Goal: Task Accomplishment & Management: Manage account settings

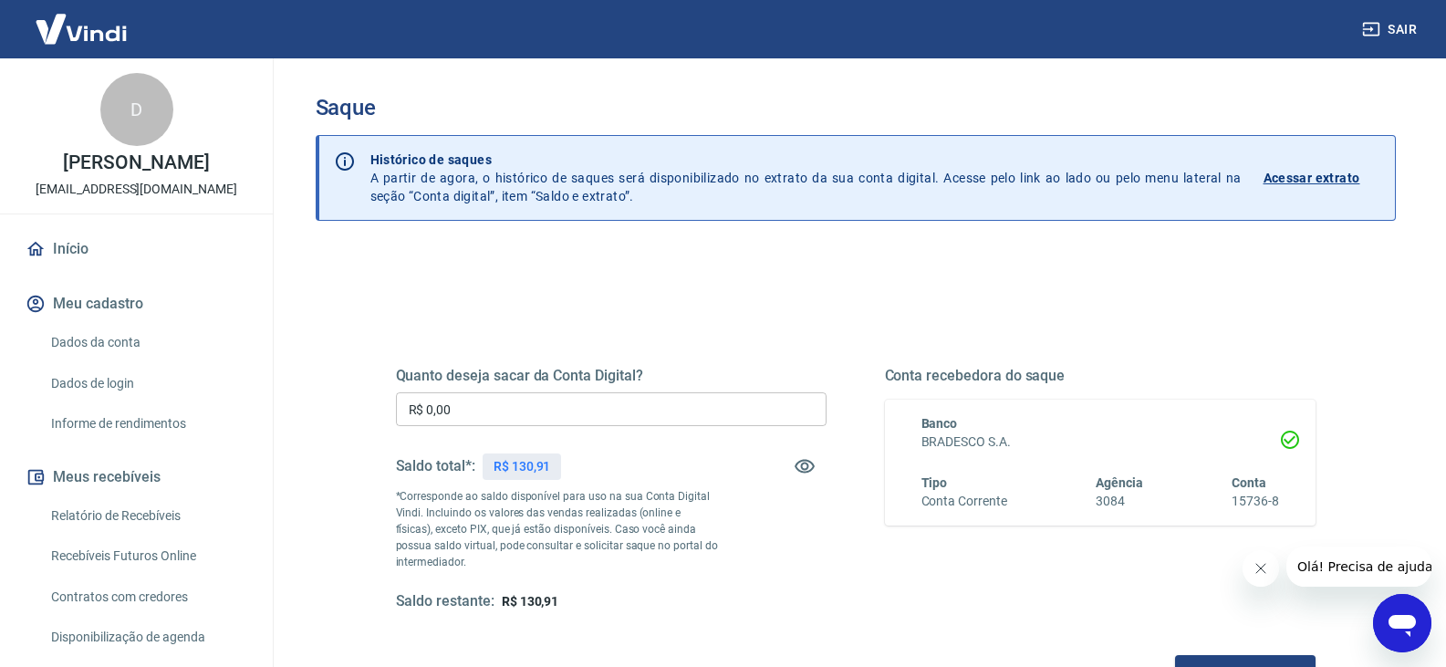
click at [642, 401] on input "R$ 0,00" at bounding box center [611, 409] width 431 height 34
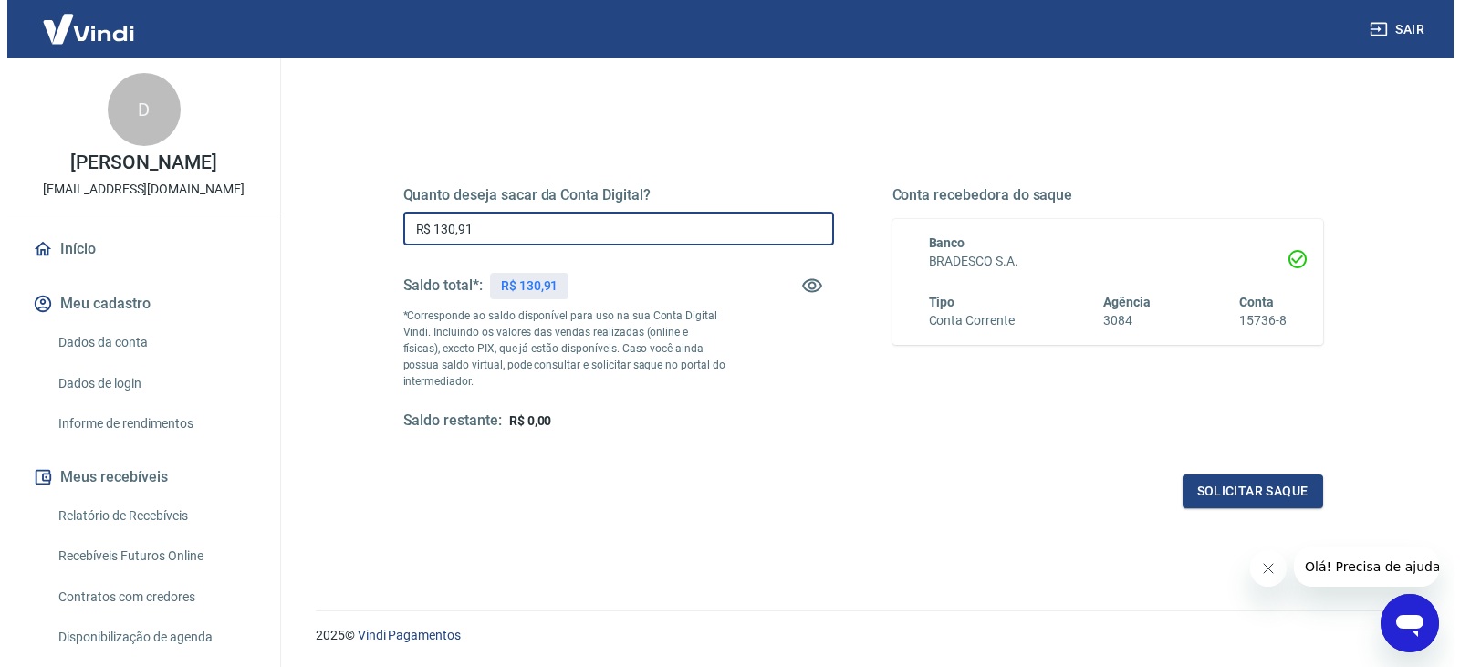
scroll to position [182, 0]
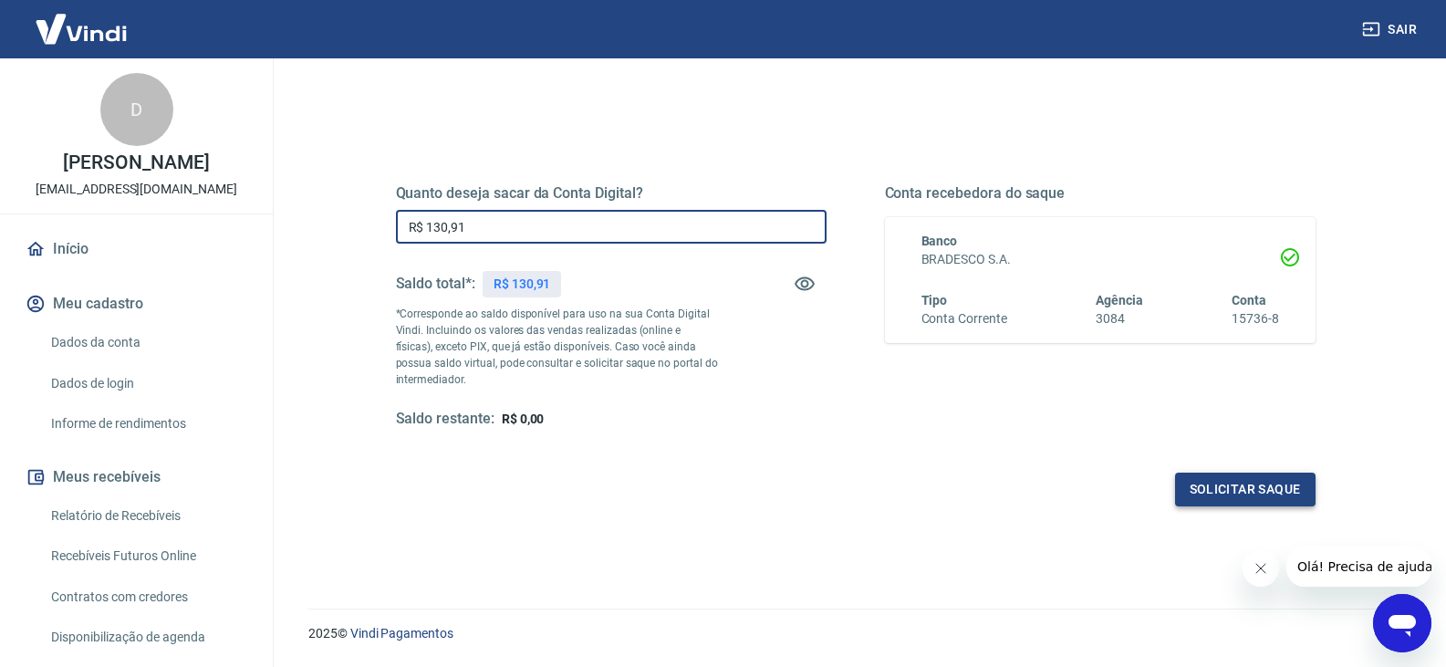
type input "R$ 130,91"
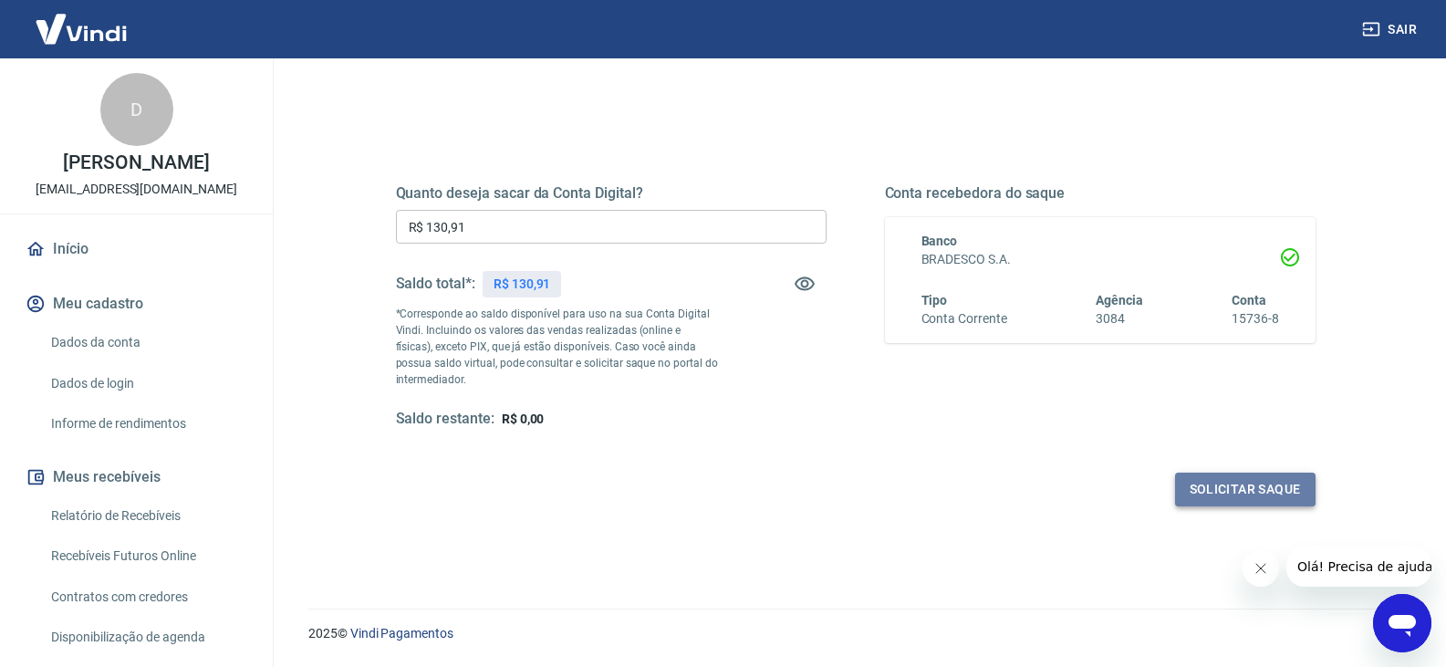
click at [1272, 488] on button "Solicitar saque" at bounding box center [1245, 490] width 141 height 34
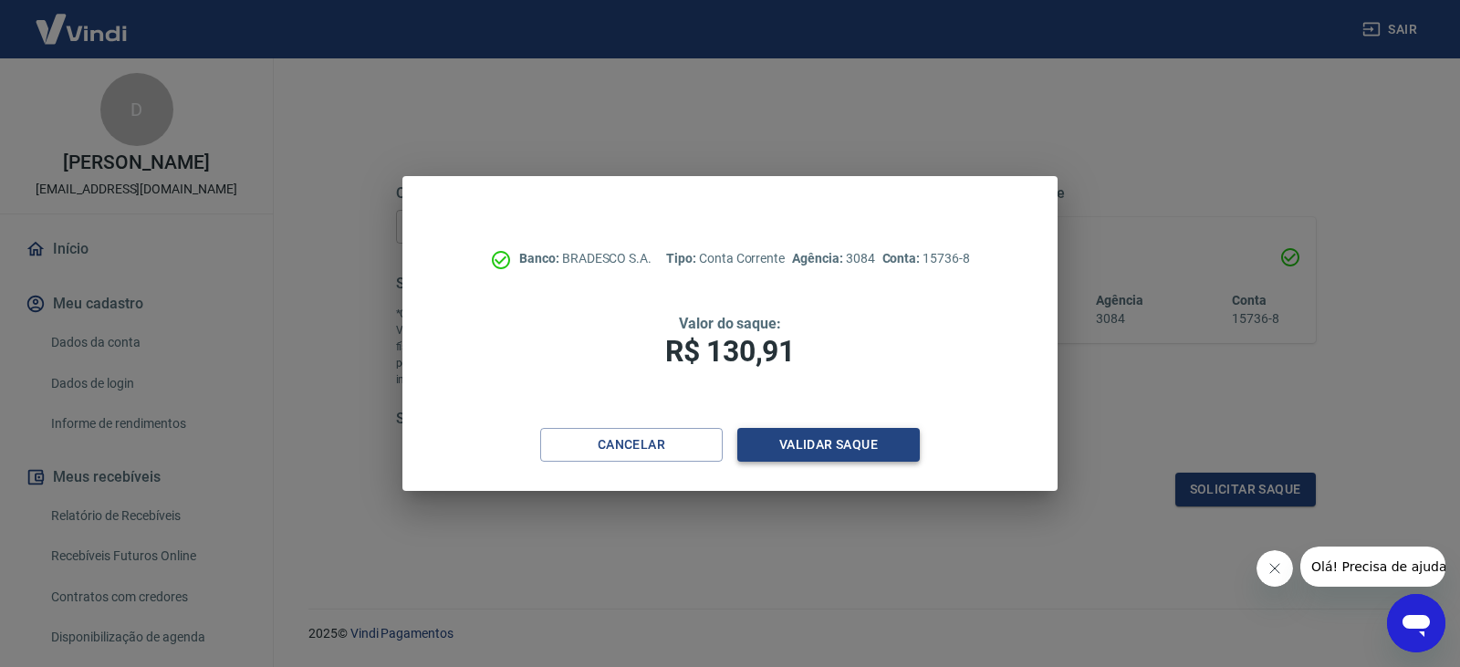
click at [858, 443] on button "Validar saque" at bounding box center [828, 445] width 182 height 34
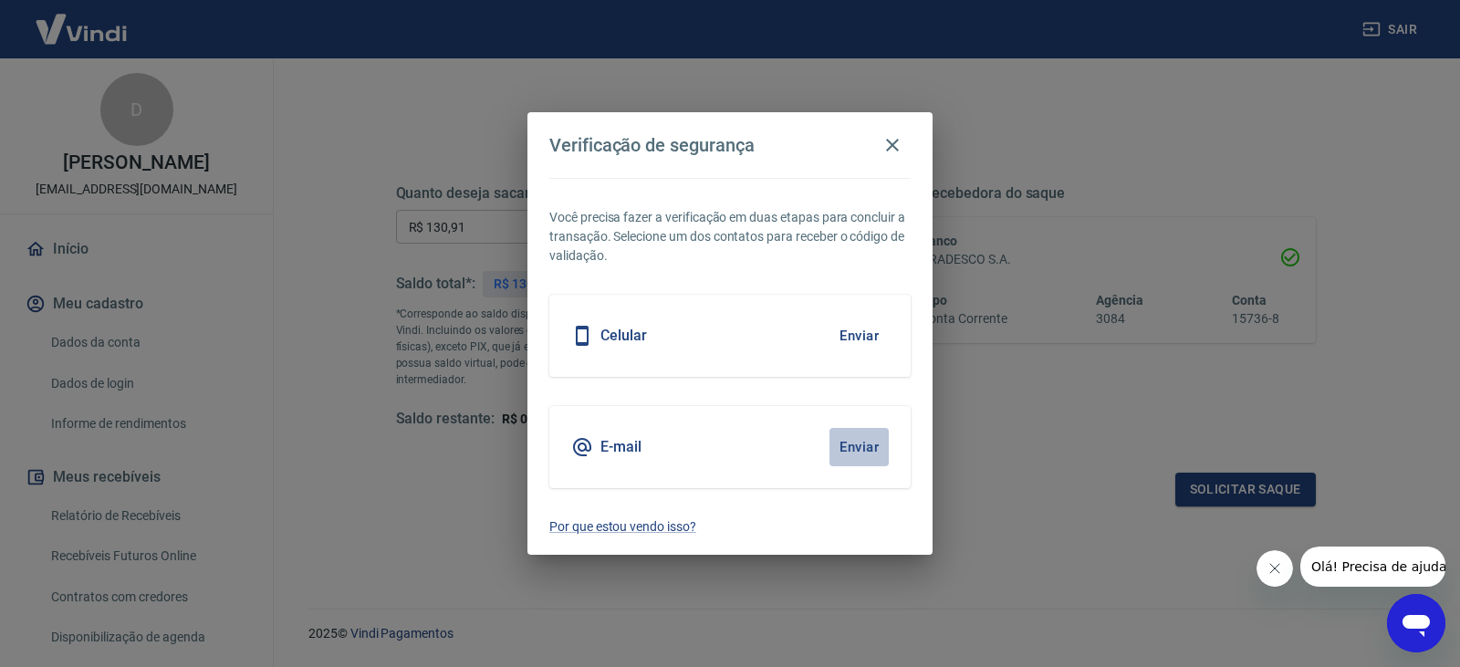
click at [852, 453] on button "Enviar" at bounding box center [858, 447] width 59 height 38
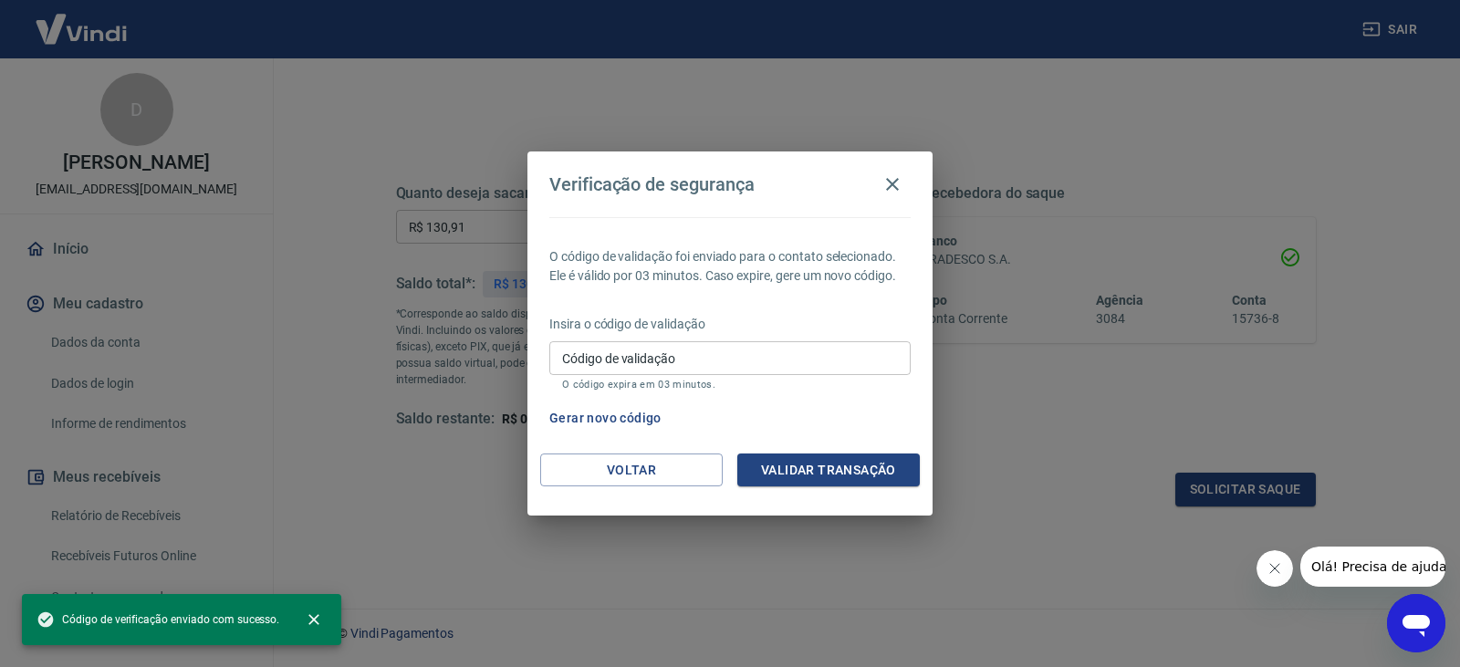
click at [655, 363] on input "Código de validação" at bounding box center [729, 358] width 361 height 34
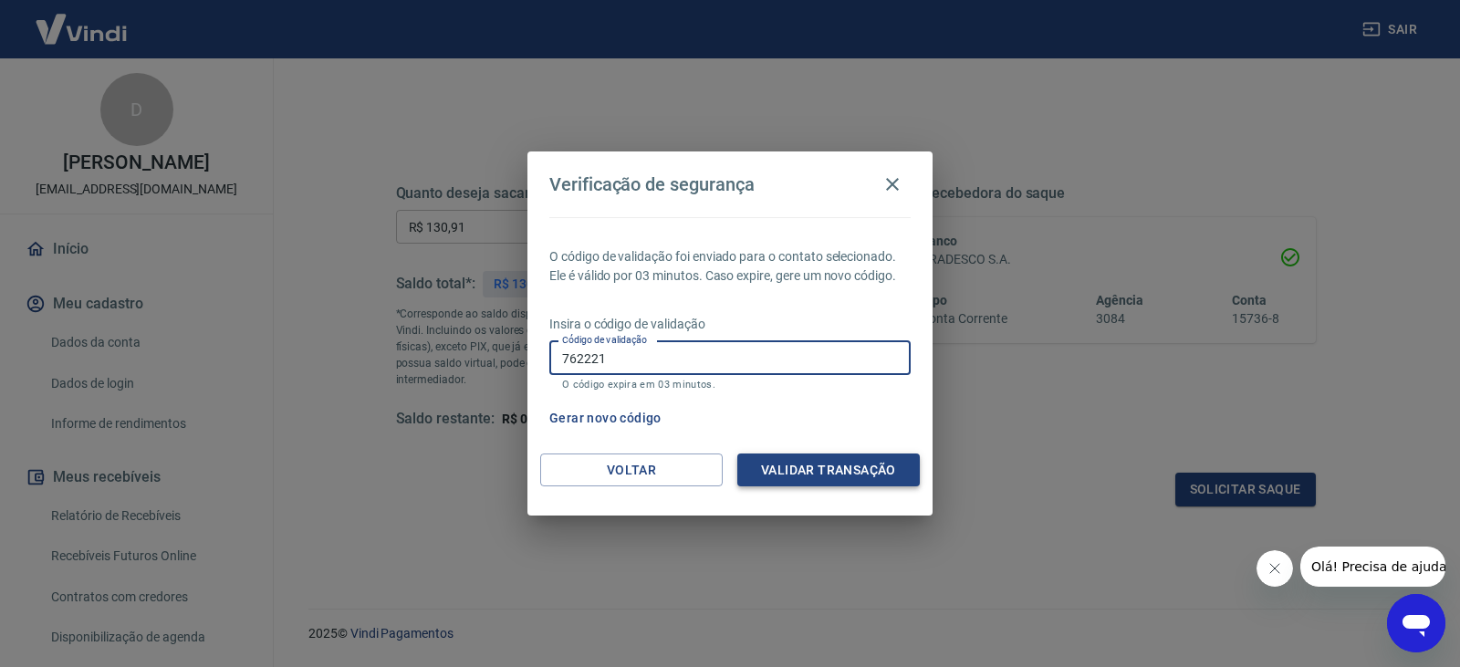
type input "762221"
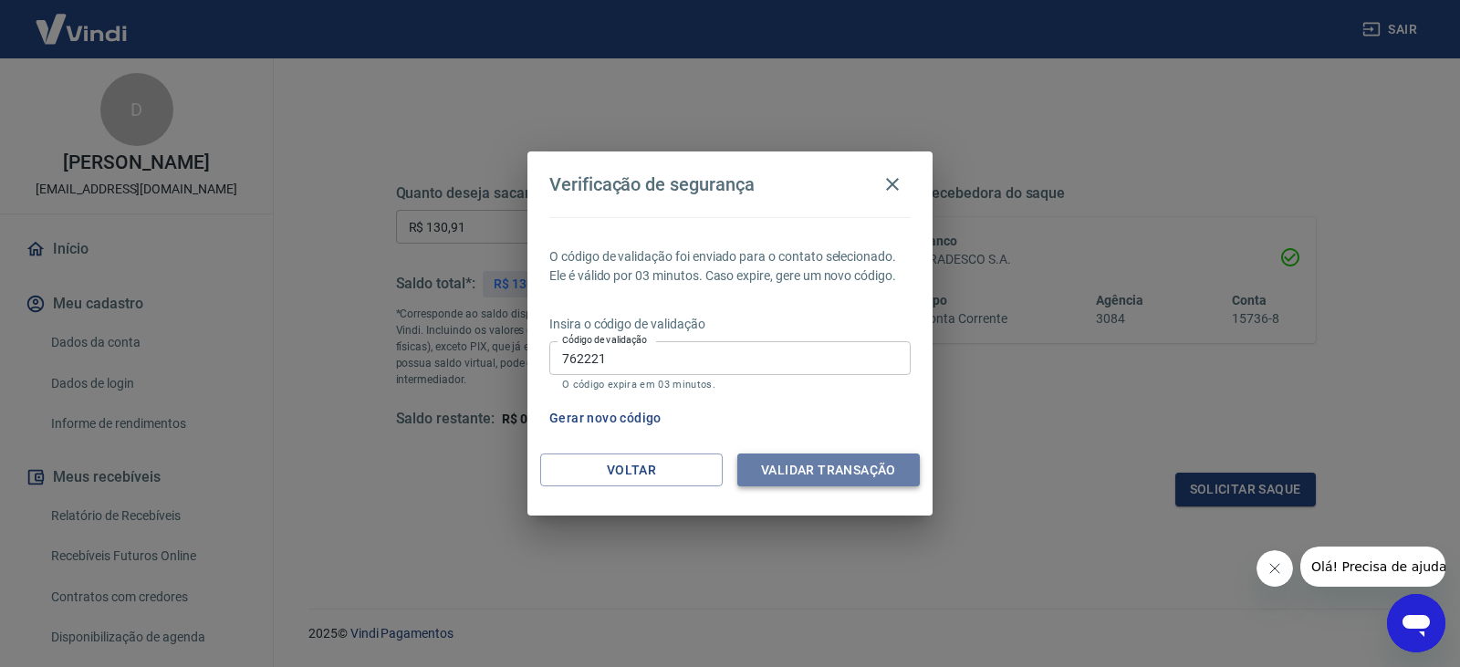
click at [797, 462] on button "Validar transação" at bounding box center [828, 470] width 182 height 34
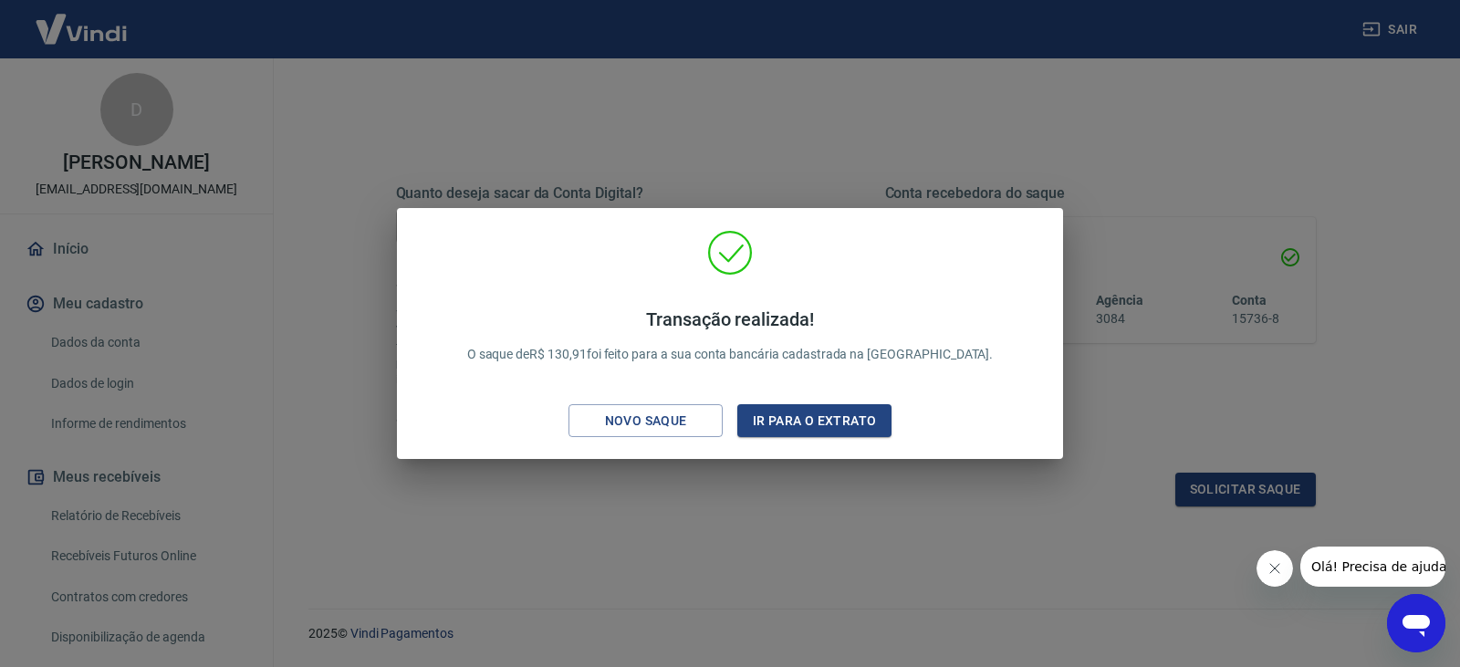
click at [1196, 341] on div "Transação realizada! O saque de R$ 130,91 foi feito para a sua conta bancária c…" at bounding box center [730, 333] width 1460 height 667
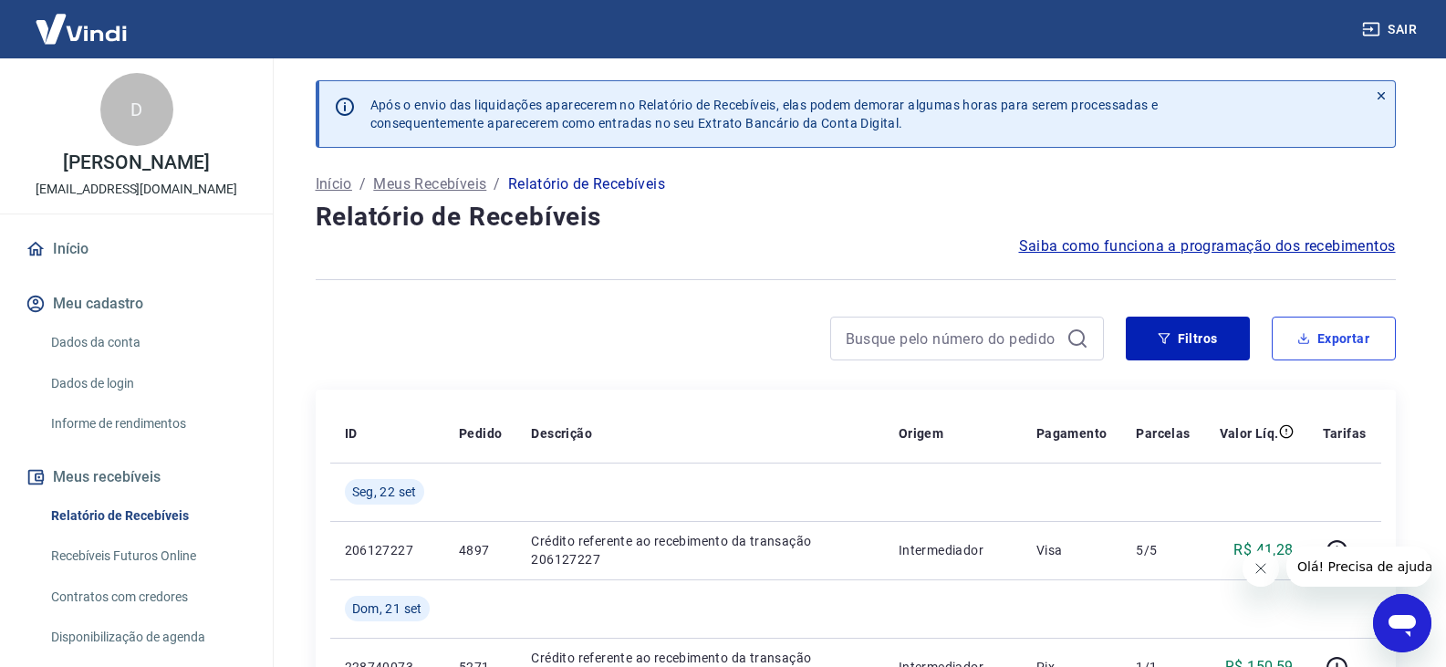
click at [1387, 342] on button "Exportar" at bounding box center [1334, 339] width 124 height 44
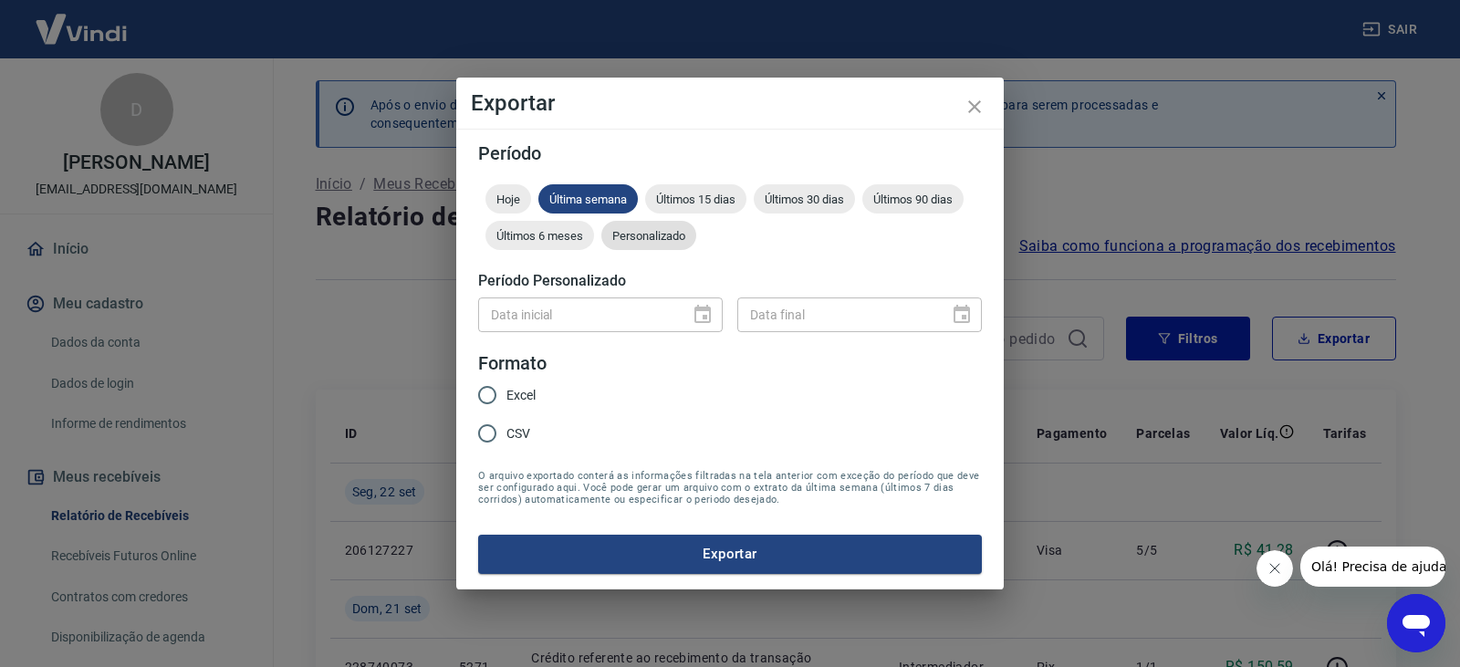
click at [641, 230] on span "Personalizado" at bounding box center [648, 236] width 95 height 14
click at [693, 312] on icon "Choose date" at bounding box center [703, 315] width 22 height 22
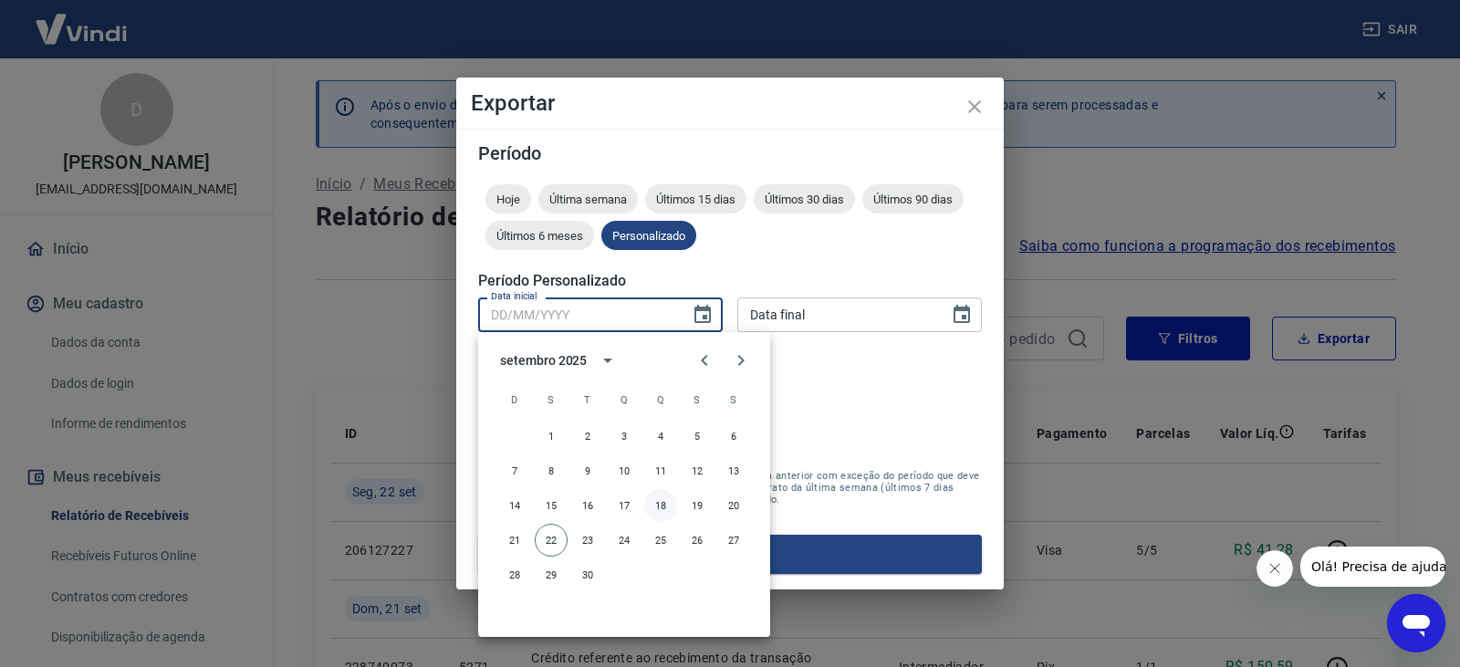
click at [657, 498] on button "18" at bounding box center [660, 505] width 33 height 33
type input "[DATE]"
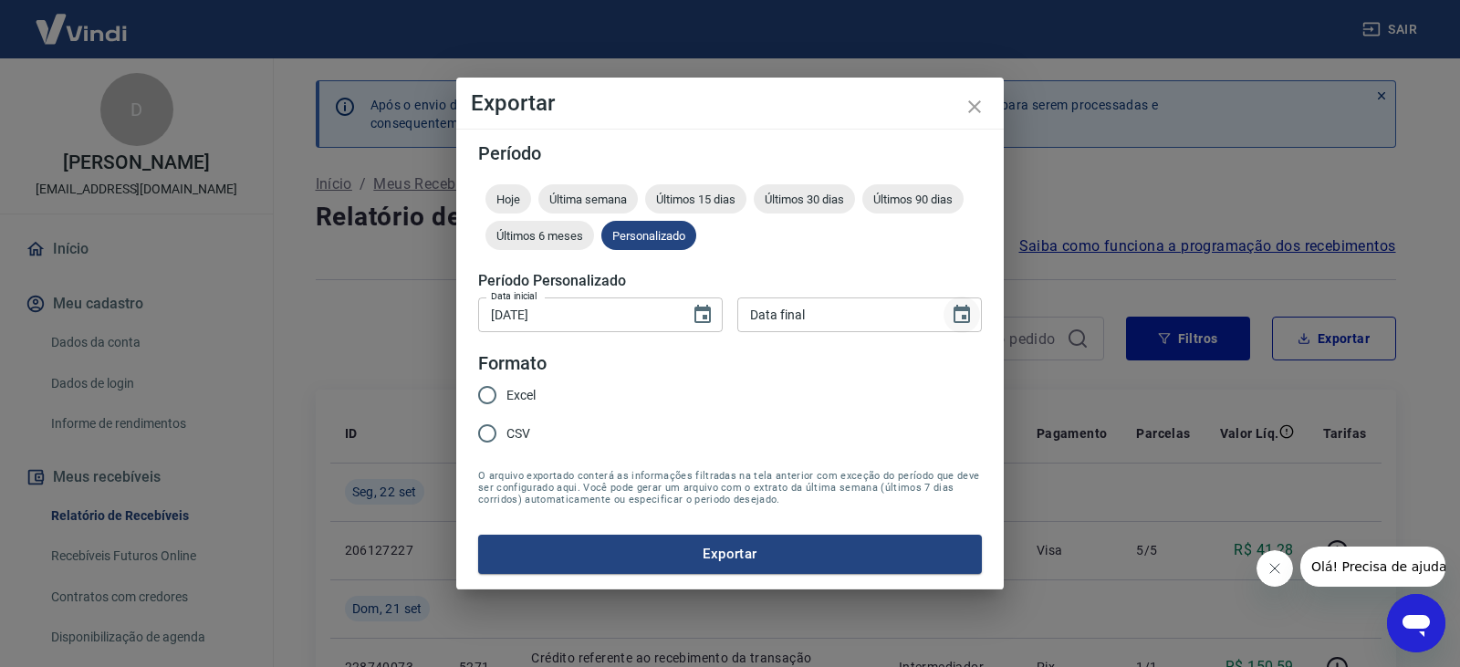
click at [971, 312] on icon "Choose date" at bounding box center [962, 315] width 22 height 22
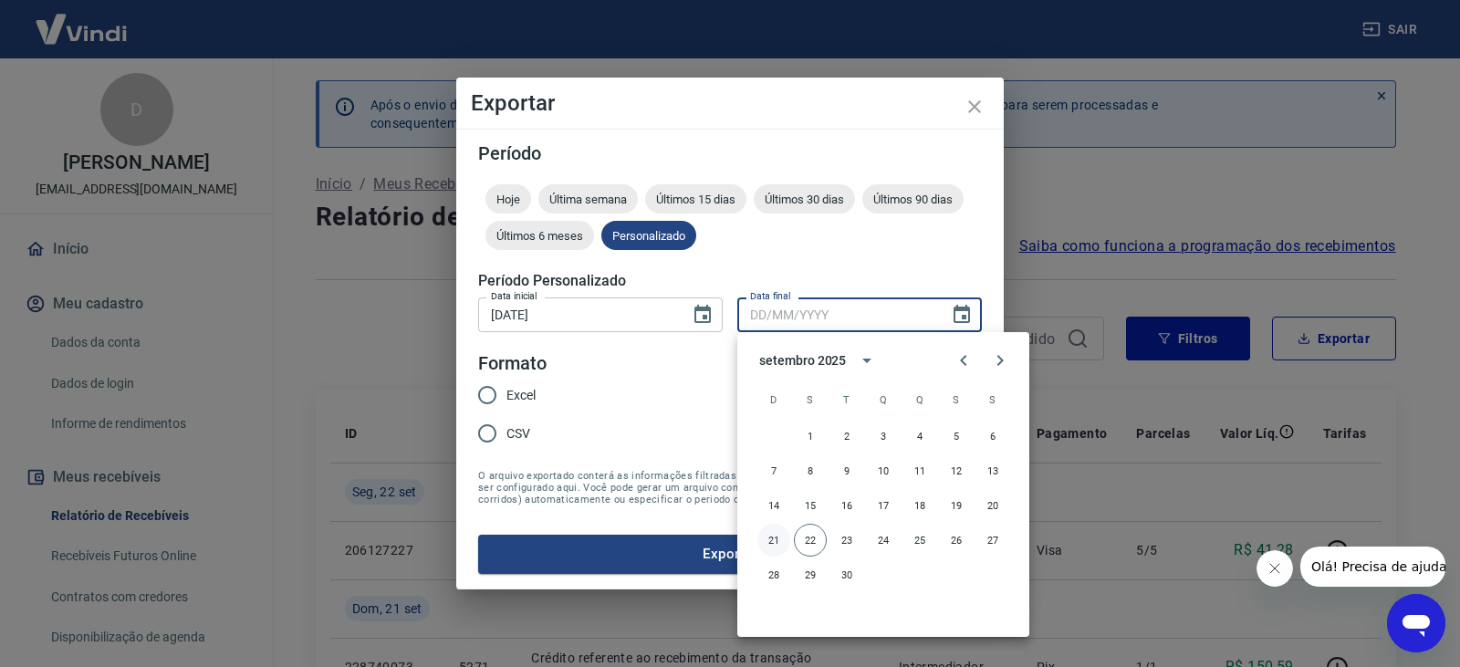
click at [779, 545] on button "21" at bounding box center [773, 540] width 33 height 33
type input "[DATE]"
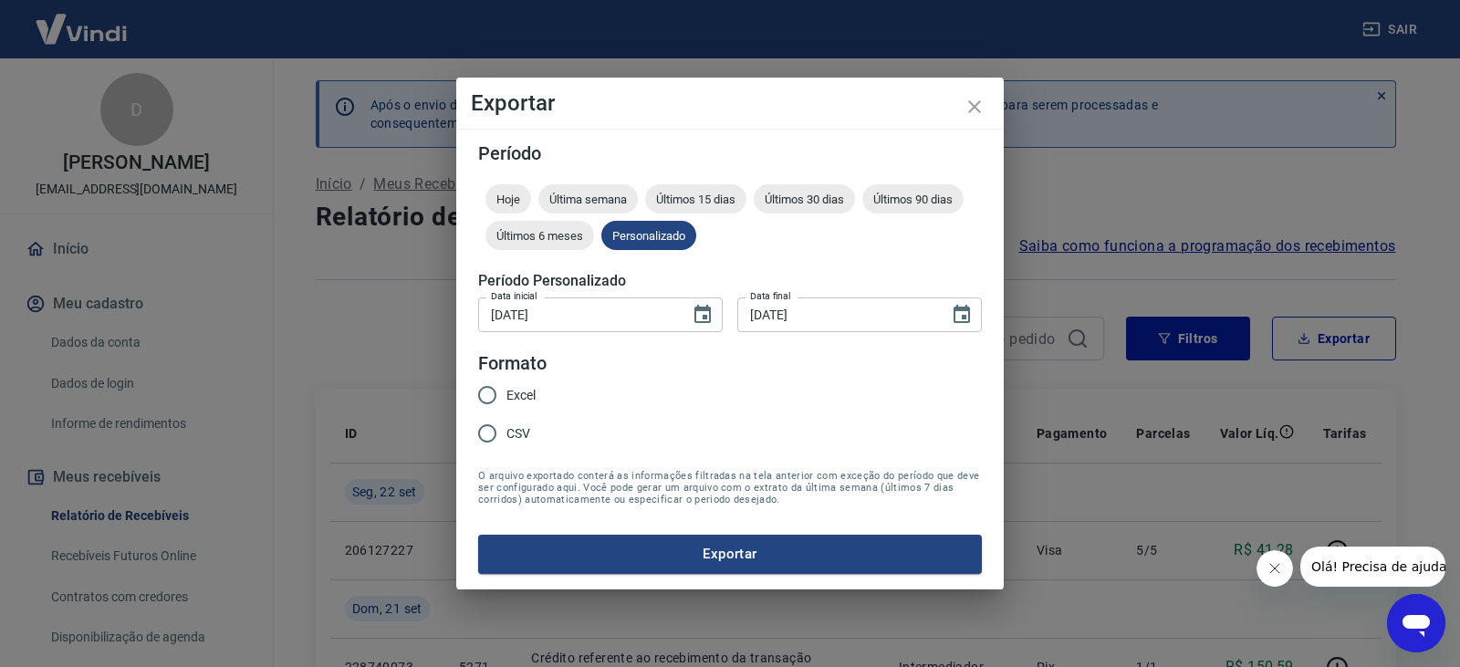
click at [474, 401] on input "Excel" at bounding box center [487, 395] width 38 height 38
radio input "true"
click at [537, 548] on button "Exportar" at bounding box center [730, 554] width 504 height 38
